Goal: Check status: Verify the current state of an ongoing process or item

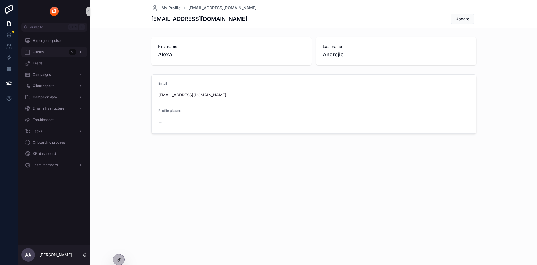
click at [49, 53] on div "Clients 53" at bounding box center [54, 51] width 59 height 9
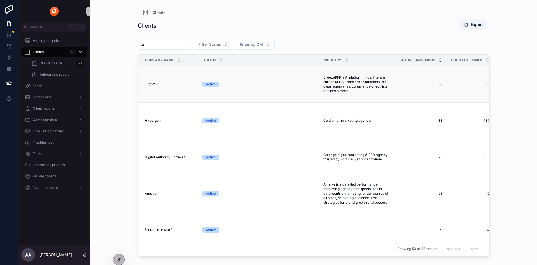
click at [219, 82] on div "Active" at bounding box center [259, 84] width 114 height 5
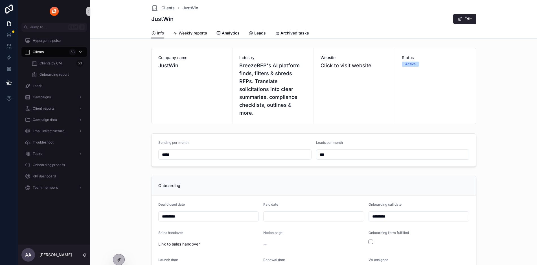
click at [196, 33] on span "Weekly reports" at bounding box center [193, 33] width 29 height 6
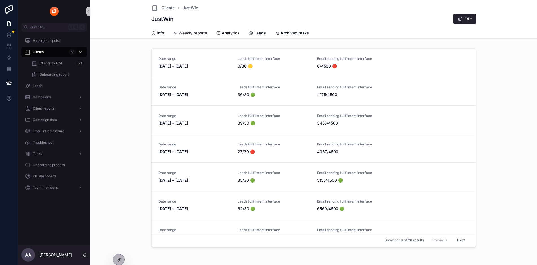
click at [229, 33] on span "Analytics" at bounding box center [231, 33] width 18 height 6
